Goal: Task Accomplishment & Management: Manage account settings

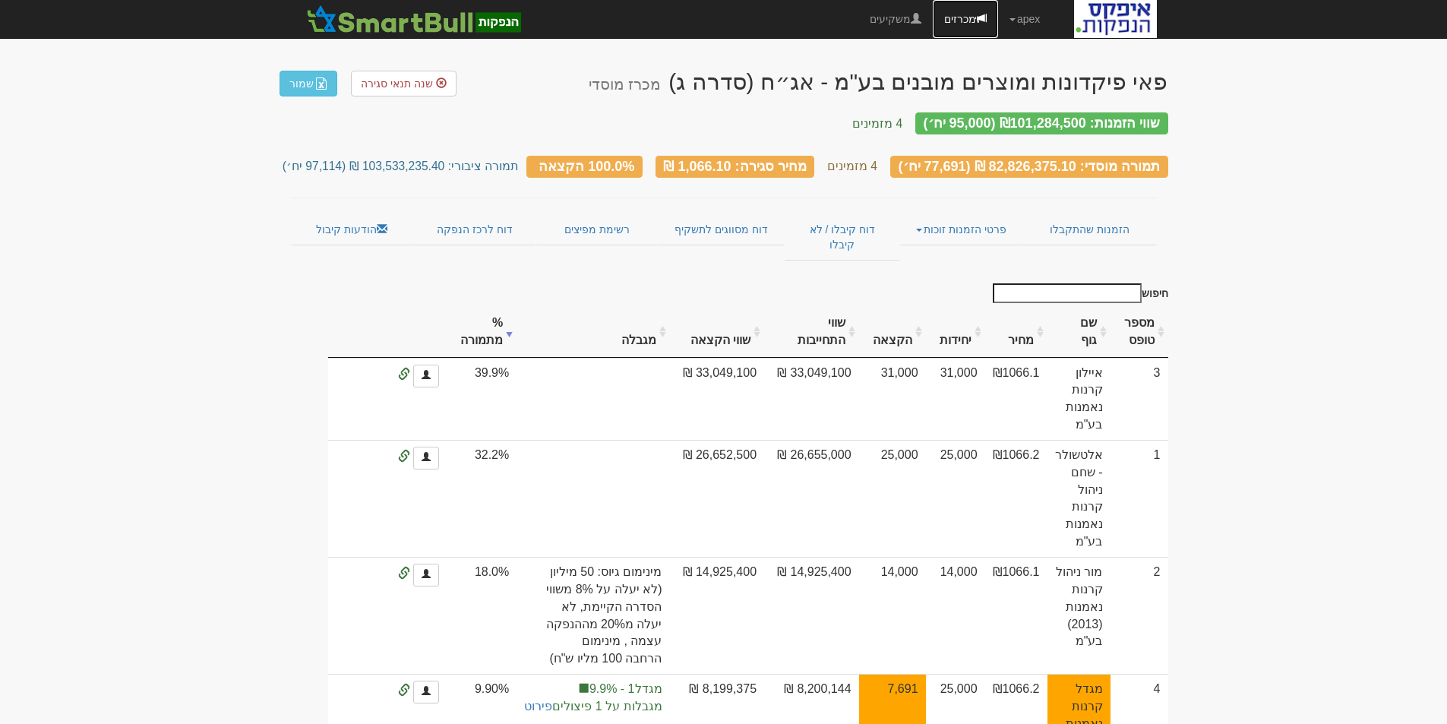
click at [946, 21] on link "מכרזים" at bounding box center [964, 19] width 65 height 38
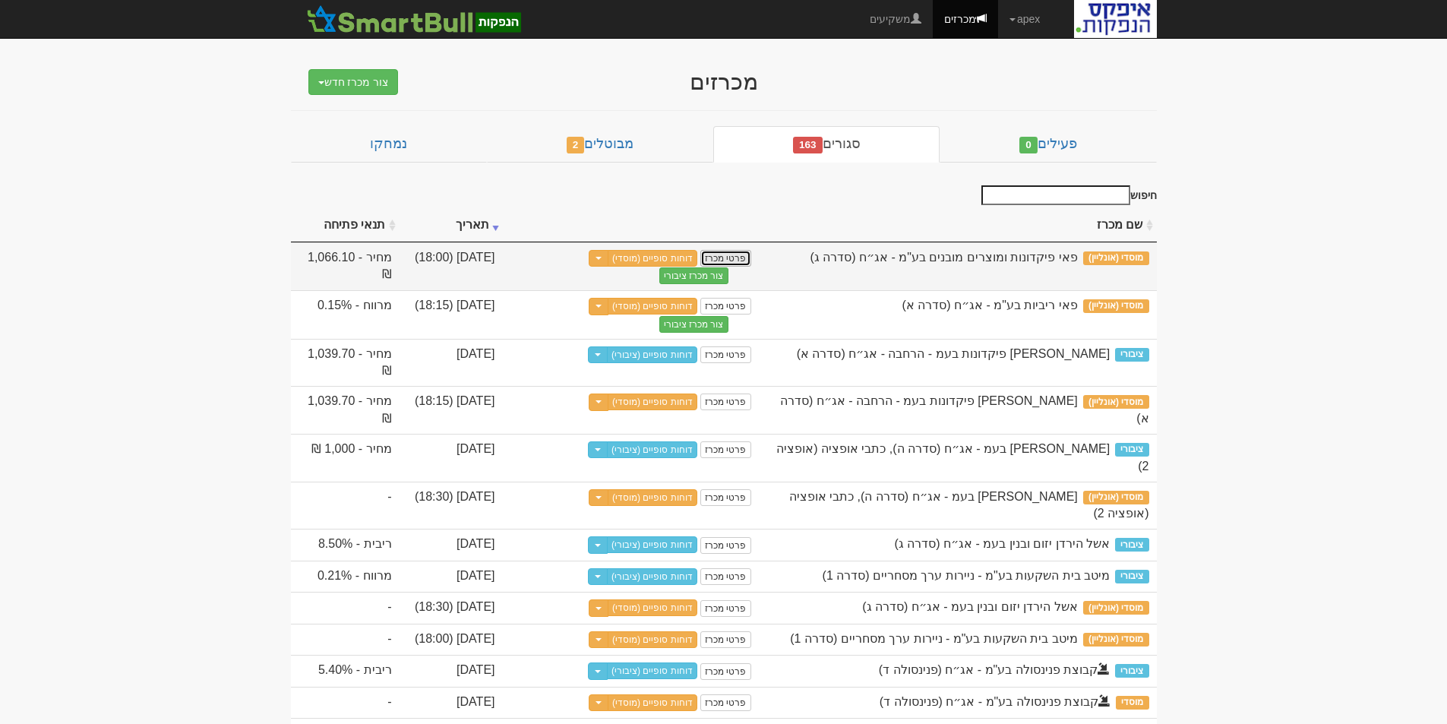
click at [729, 256] on link "פרטי מכרז" at bounding box center [725, 258] width 50 height 17
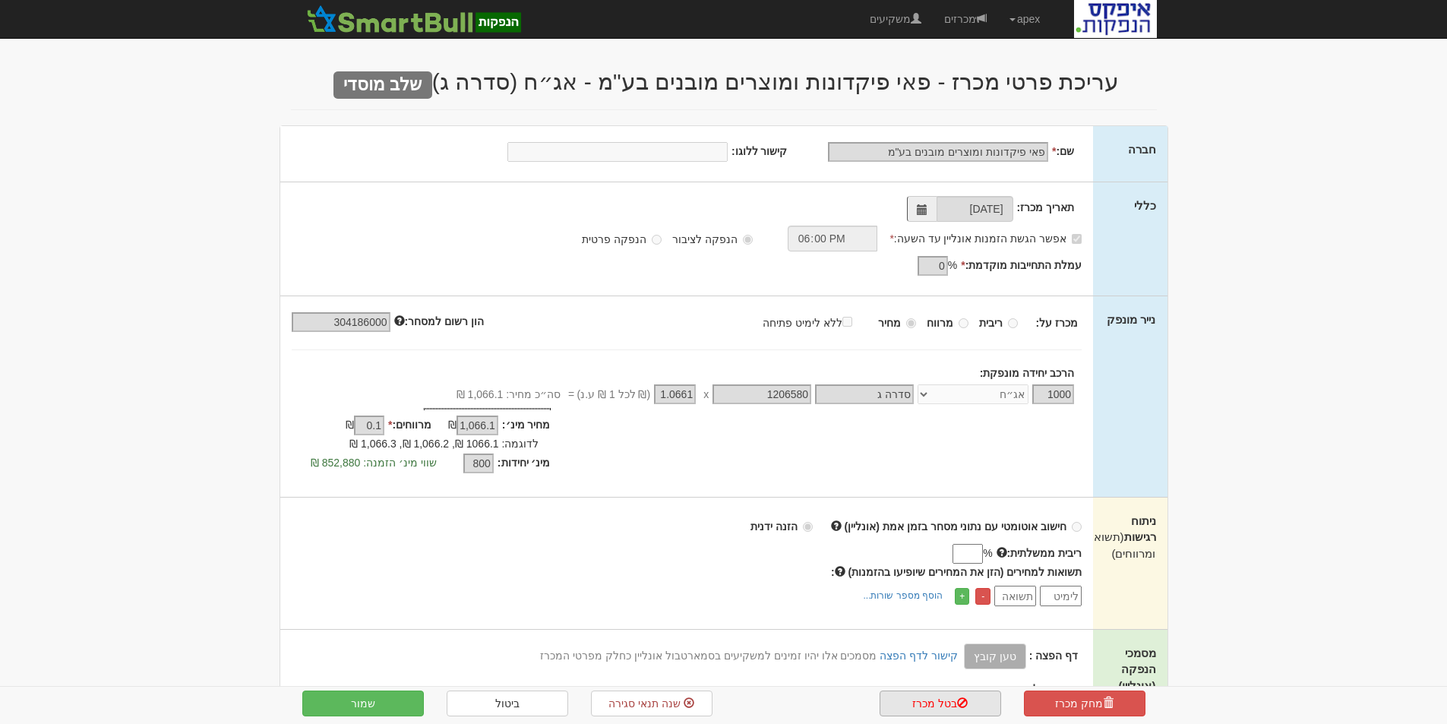
click at [926, 702] on link "בטל מכרז" at bounding box center [939, 703] width 121 height 26
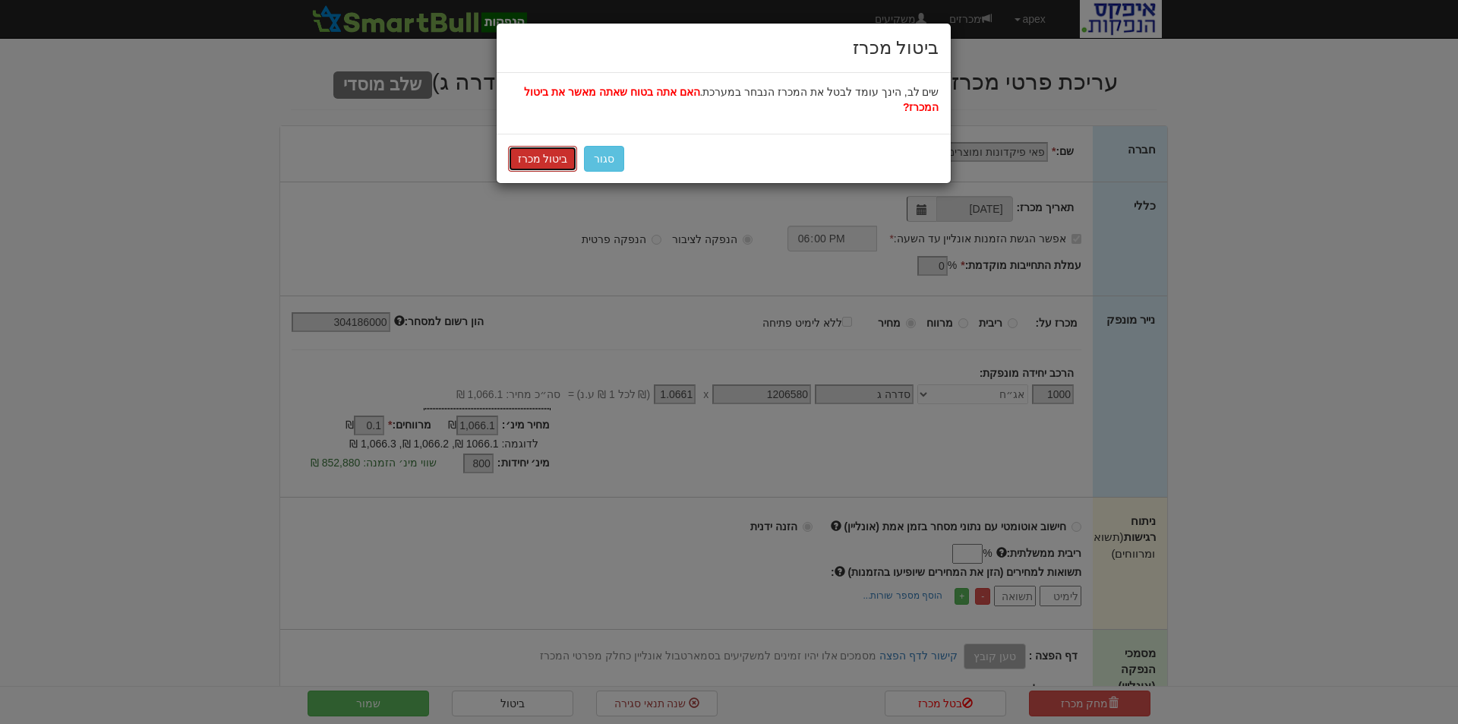
click at [537, 146] on button "ביטול מכרז" at bounding box center [543, 159] width 70 height 26
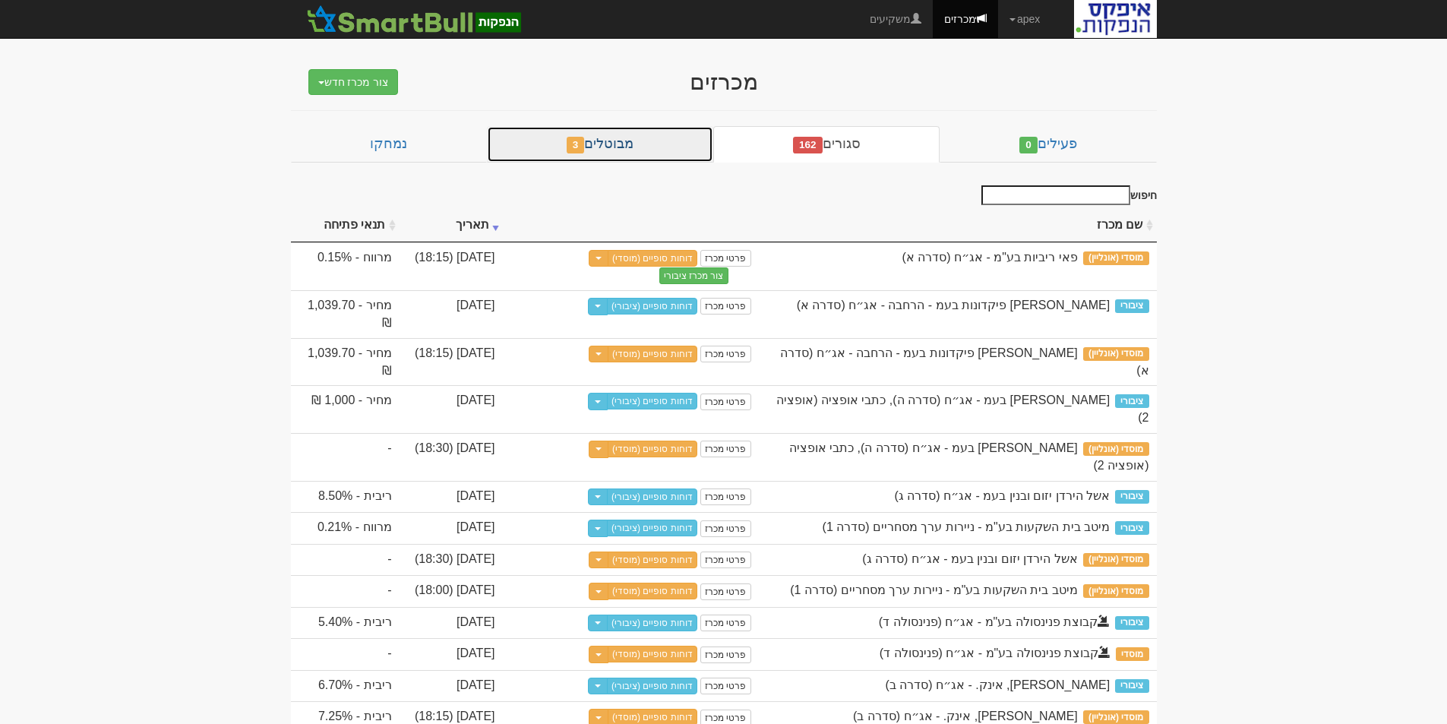
click at [600, 140] on link "מבוטלים 3" at bounding box center [600, 144] width 226 height 36
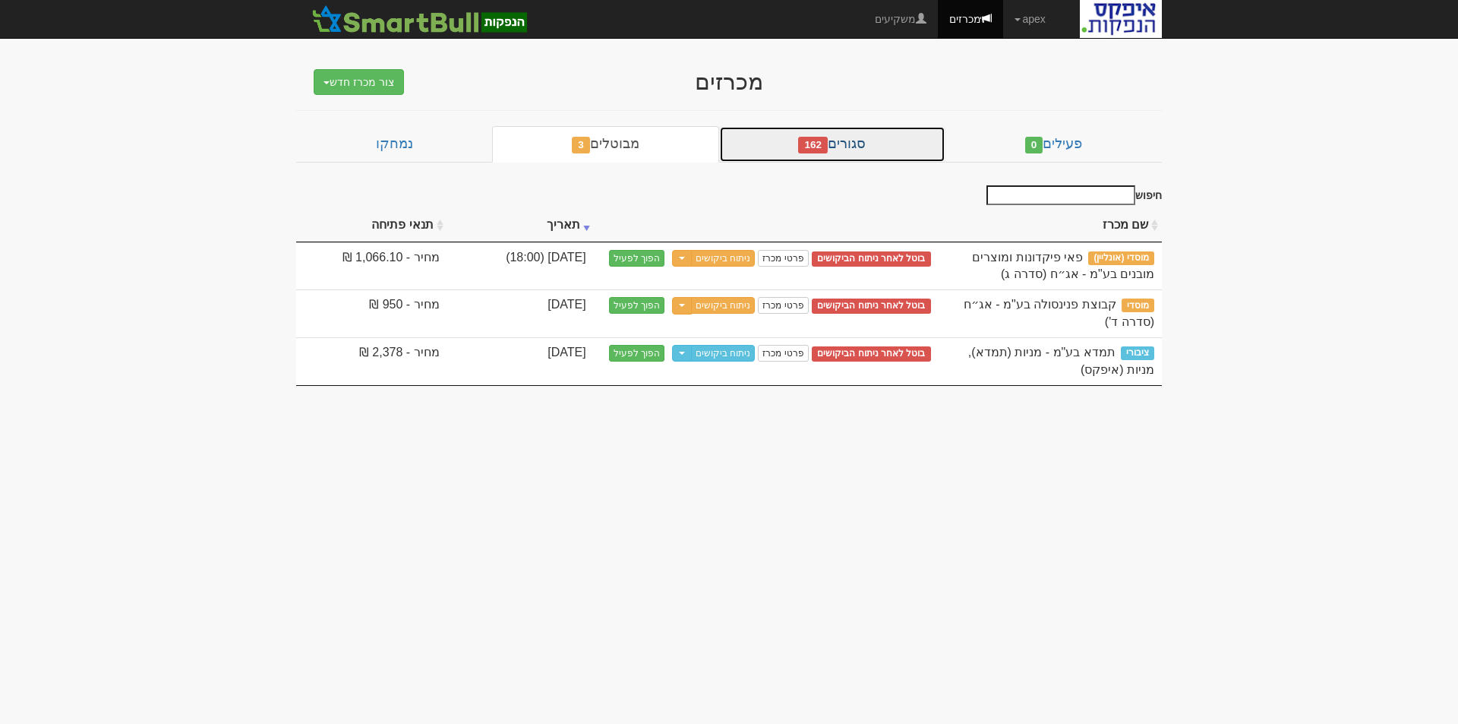
click at [867, 146] on link "סגורים 162" at bounding box center [832, 144] width 226 height 36
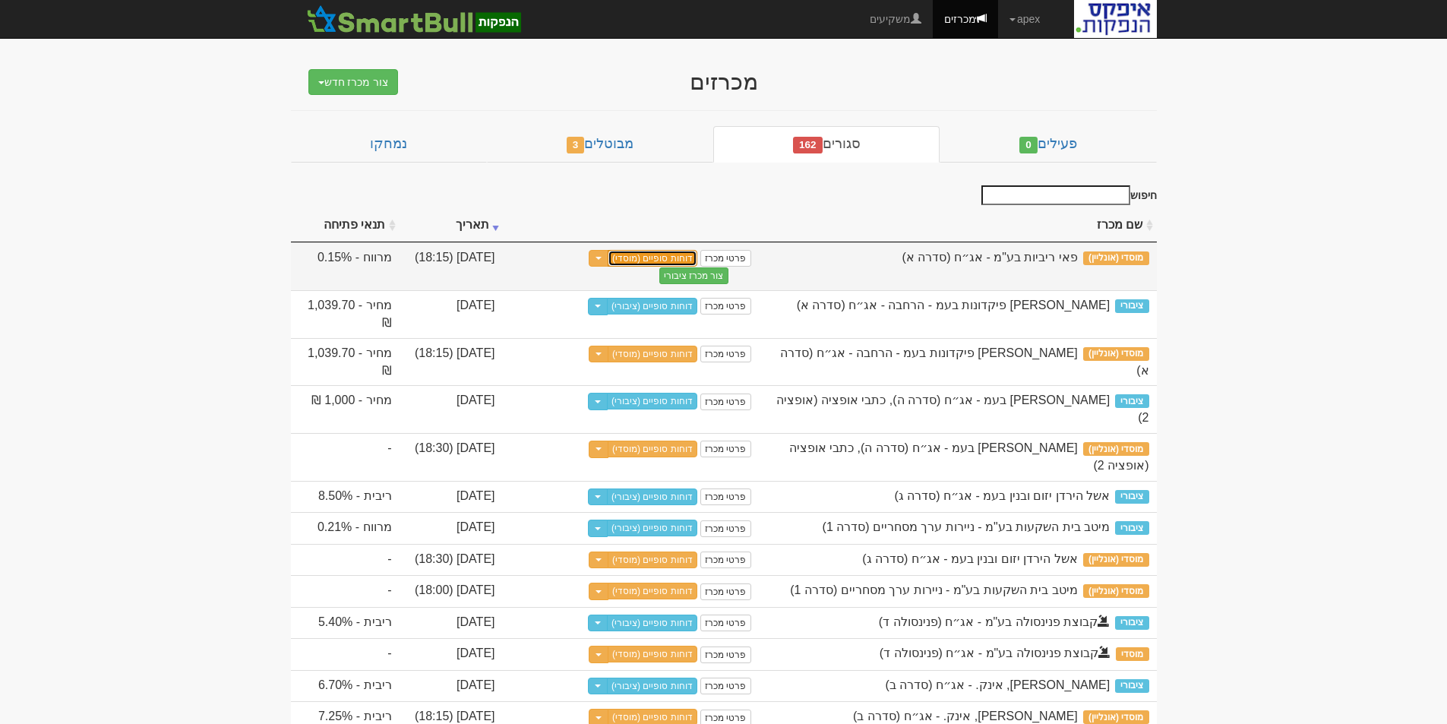
click at [644, 256] on link "דוחות סופיים (מוסדי)" at bounding box center [652, 258] width 90 height 17
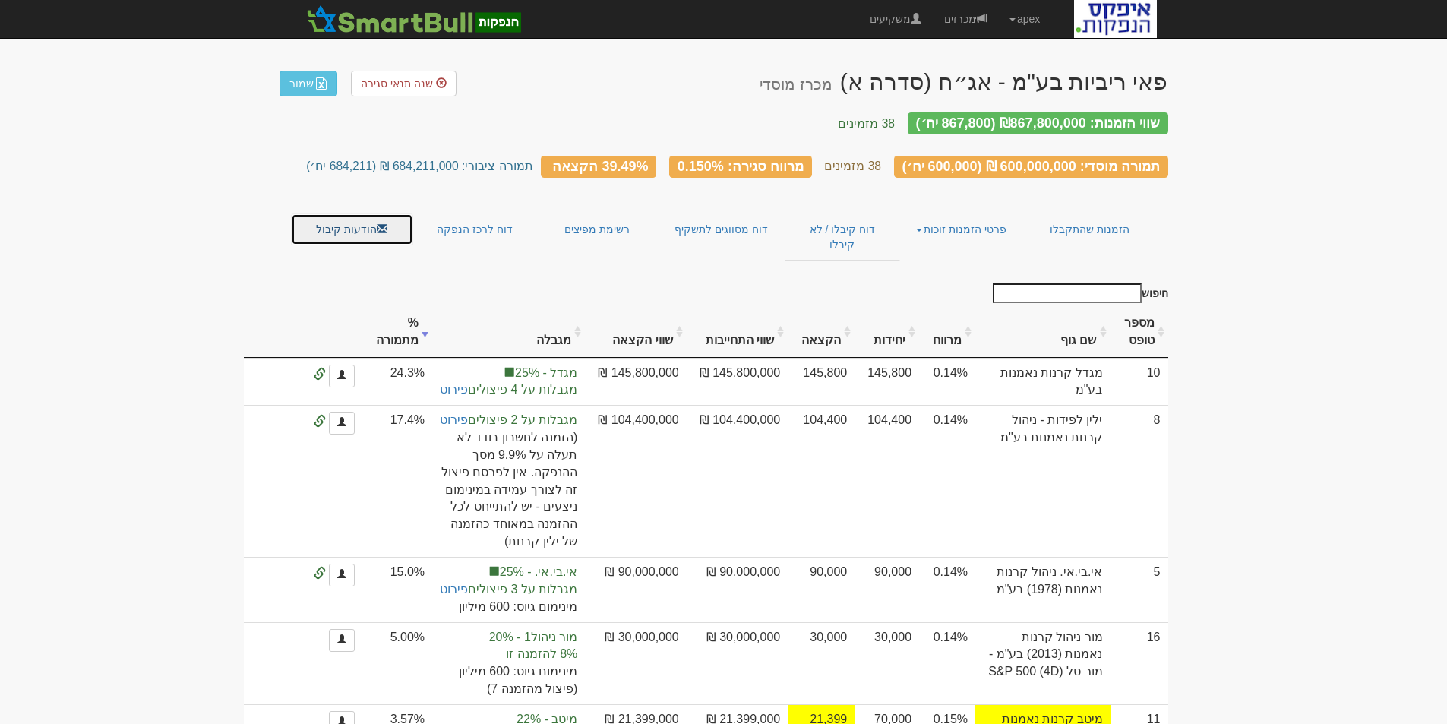
click at [342, 221] on link "הודעות קיבול" at bounding box center [352, 229] width 122 height 32
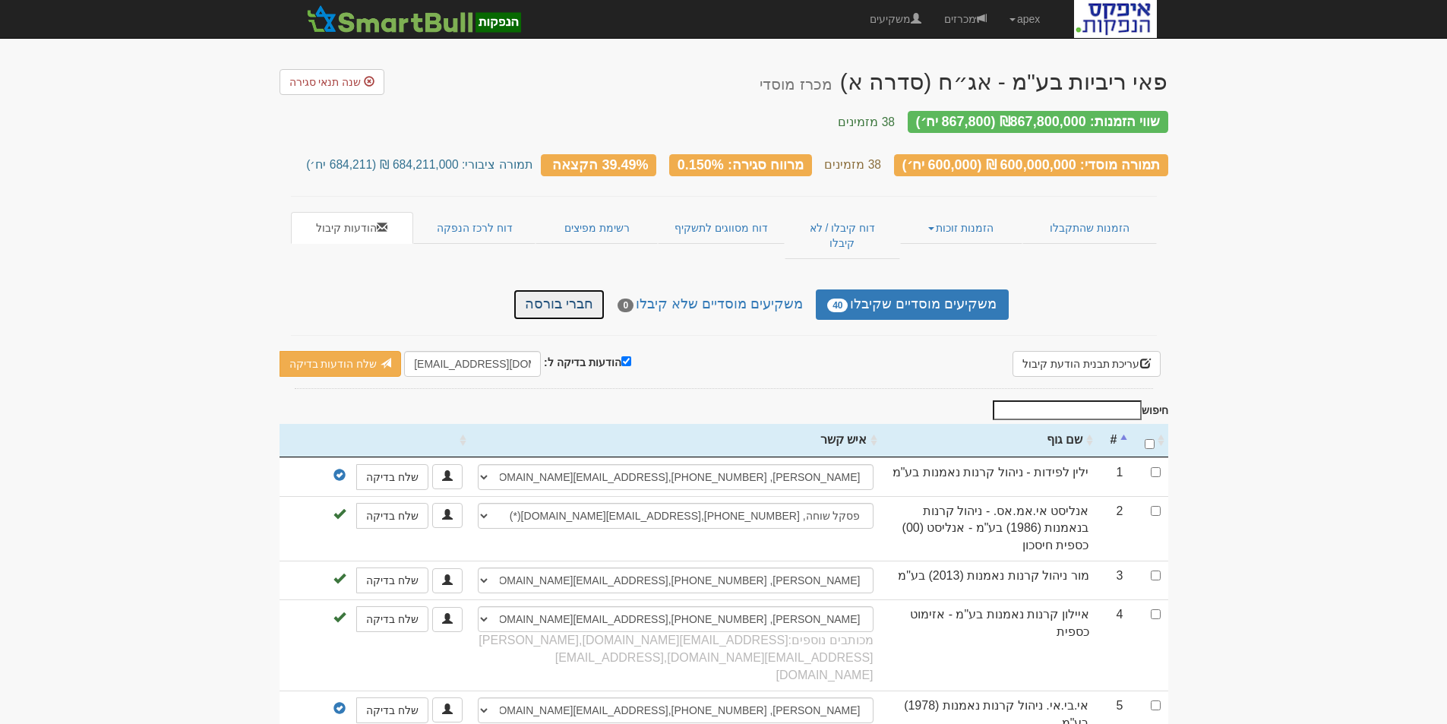
click at [586, 289] on link "חברי בורסה" at bounding box center [558, 304] width 91 height 30
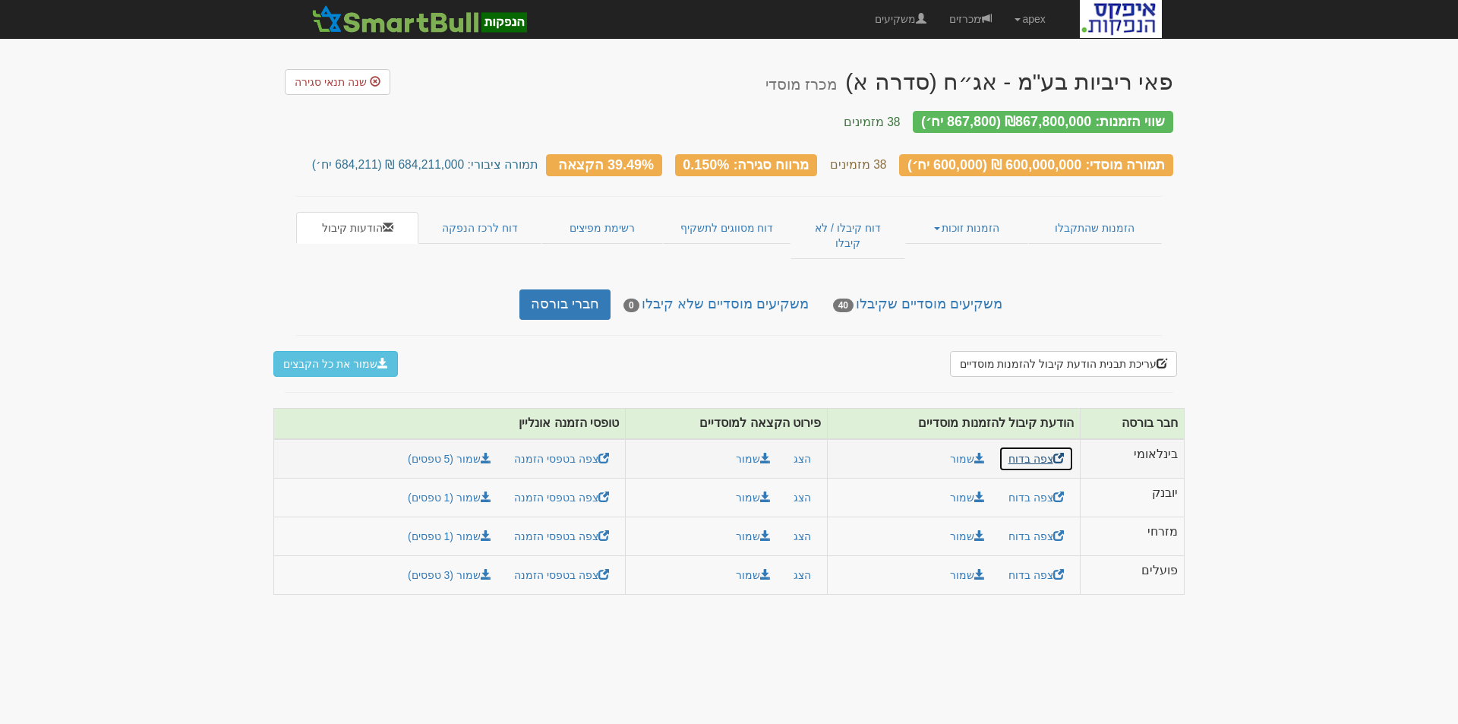
click at [1021, 446] on link "צפה בדוח" at bounding box center [1036, 459] width 75 height 26
